Goal: Transaction & Acquisition: Purchase product/service

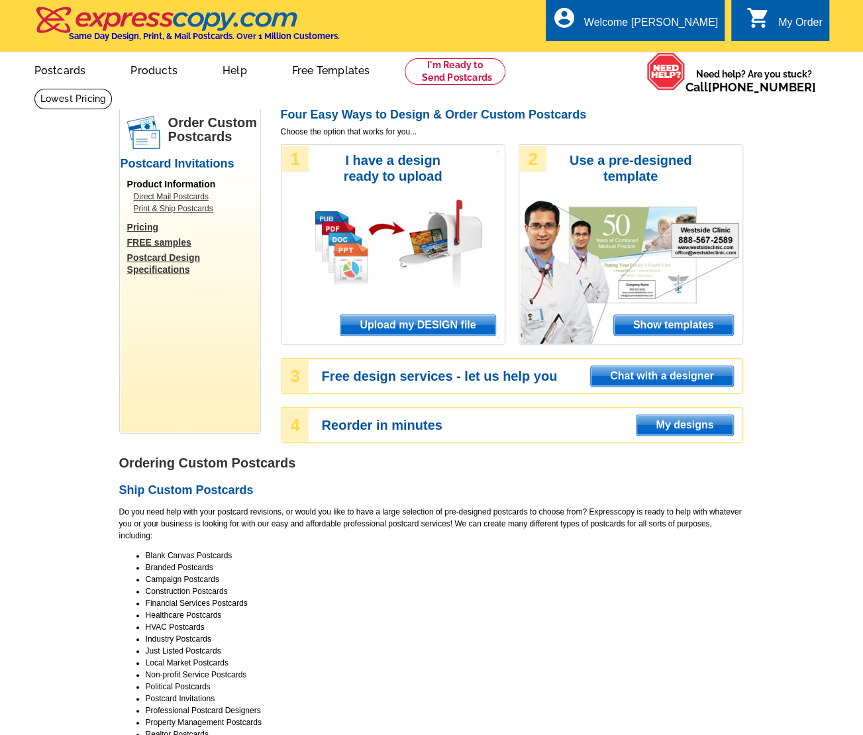
click at [450, 325] on span "Upload my DESIGN file" at bounding box center [417, 325] width 154 height 20
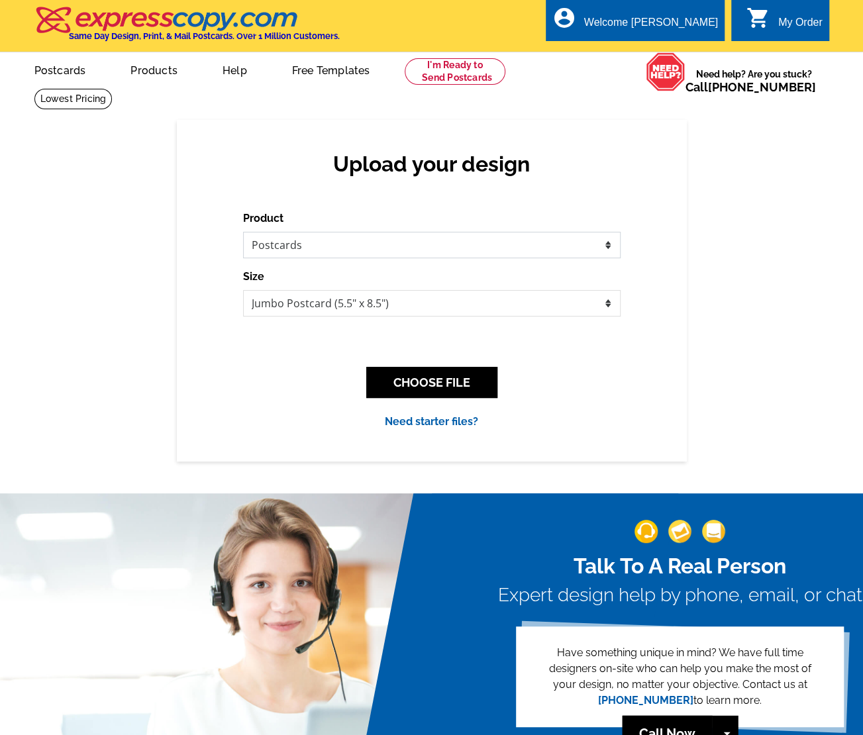
click at [360, 246] on select "Please select the type of file... Postcards Business Cards Letters and flyers G…" at bounding box center [432, 245] width 378 height 26
click at [243, 232] on select "Please select the type of file... Postcards Business Cards Letters and flyers G…" at bounding box center [432, 245] width 378 height 26
click at [460, 374] on button "CHOOSE FILE" at bounding box center [431, 382] width 131 height 31
